Goal: Entertainment & Leisure: Consume media (video, audio)

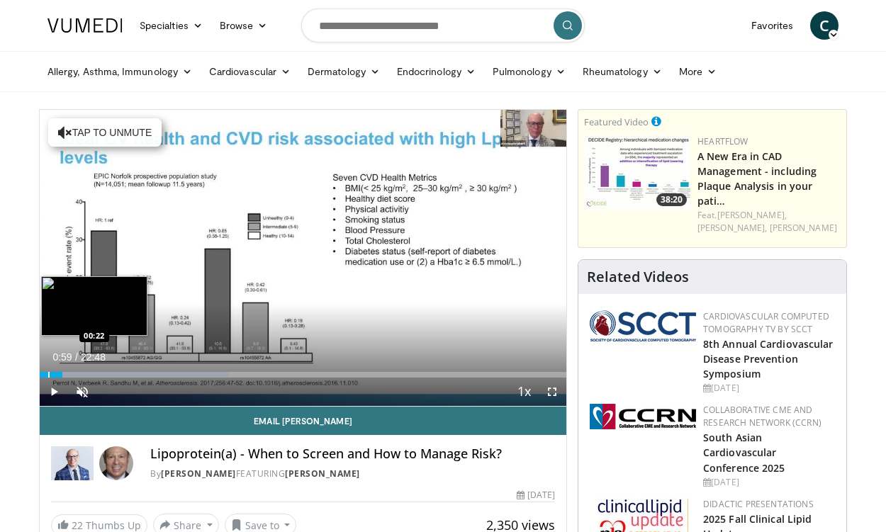
click at [48, 374] on div "Progress Bar" at bounding box center [48, 375] width 1 height 6
click at [44, 374] on div "Progress Bar" at bounding box center [44, 375] width 1 height 6
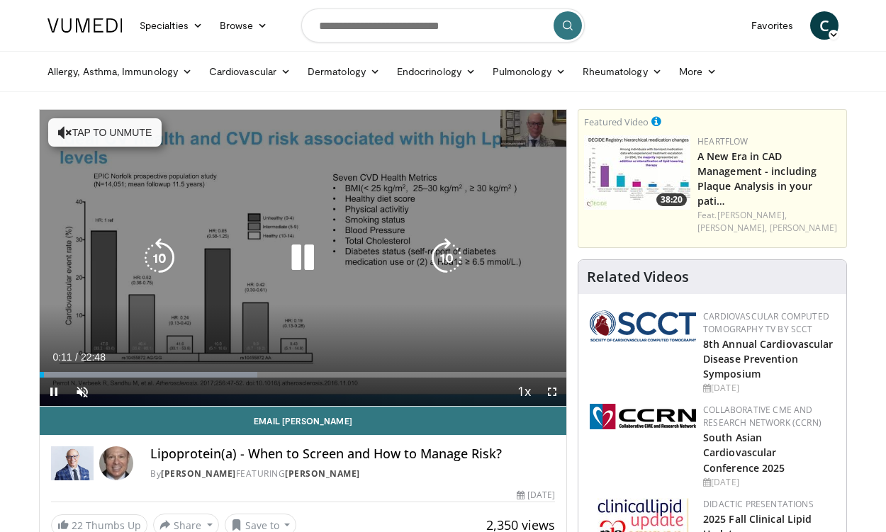
click at [82, 391] on span "Video Player" at bounding box center [82, 392] width 28 height 28
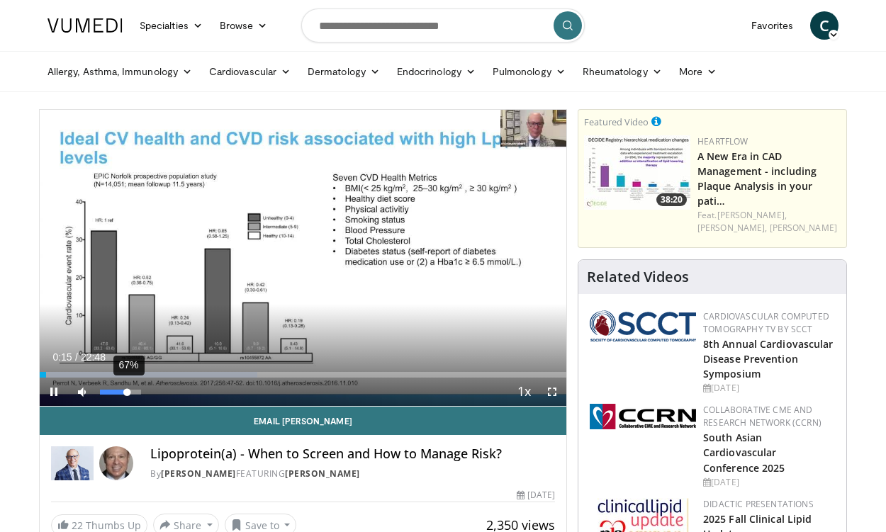
click at [128, 392] on div "67%" at bounding box center [120, 392] width 40 height 5
click at [552, 393] on span "Video Player" at bounding box center [552, 392] width 28 height 28
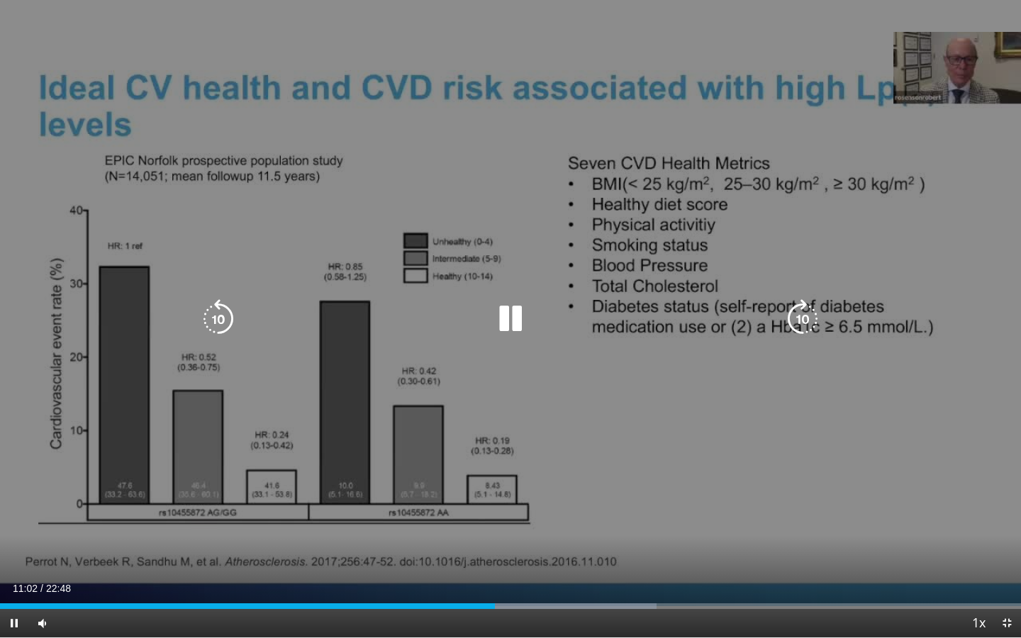
click at [513, 324] on icon "Video Player" at bounding box center [511, 319] width 40 height 40
